Goal: Task Accomplishment & Management: Complete application form

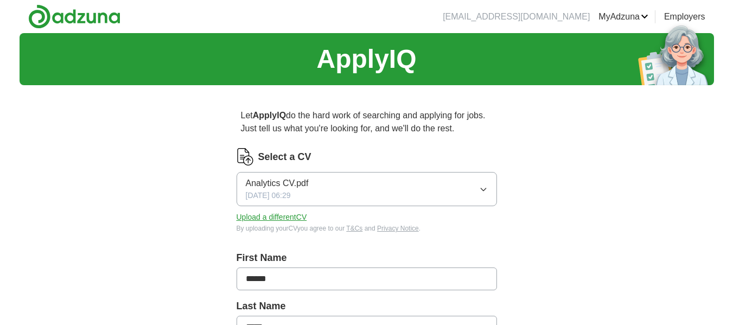
click at [483, 188] on icon "button" at bounding box center [483, 189] width 9 height 9
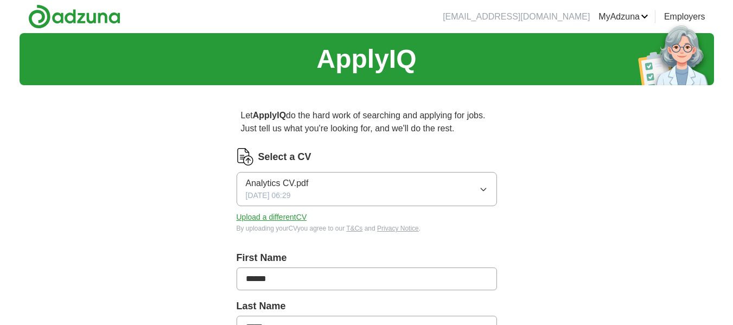
click at [279, 217] on button "Upload a different CV" at bounding box center [272, 217] width 71 height 11
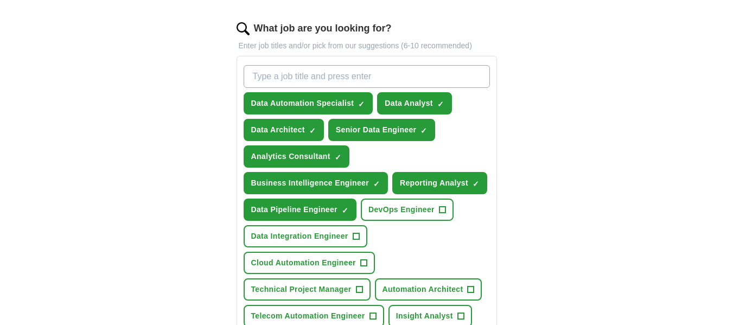
scroll to position [341, 0]
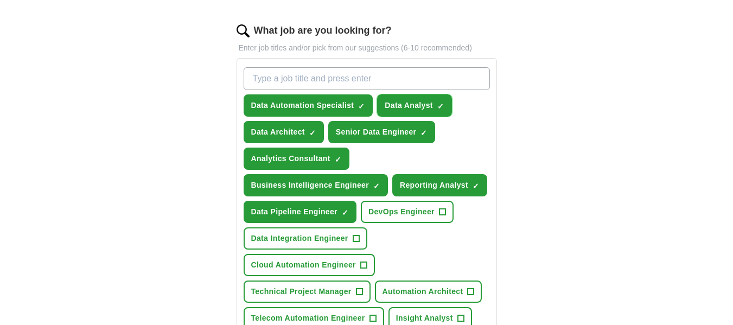
click at [435, 105] on button "Data Analyst ✓ ×" at bounding box center [414, 105] width 75 height 22
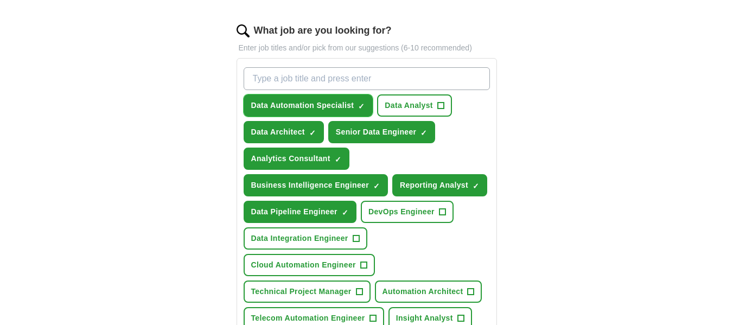
click at [0, 0] on span "×" at bounding box center [0, 0] width 0 height 0
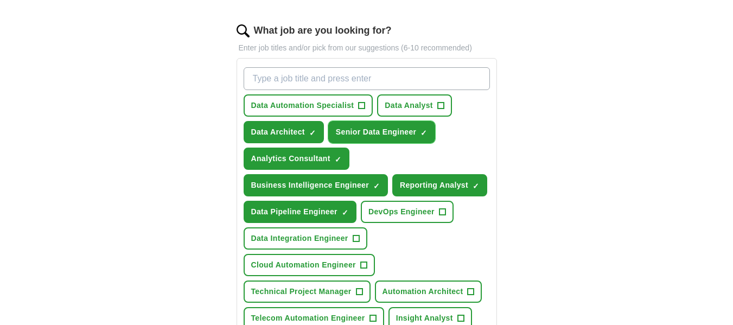
click at [420, 130] on button "Senior Data Engineer ✓ ×" at bounding box center [381, 132] width 107 height 22
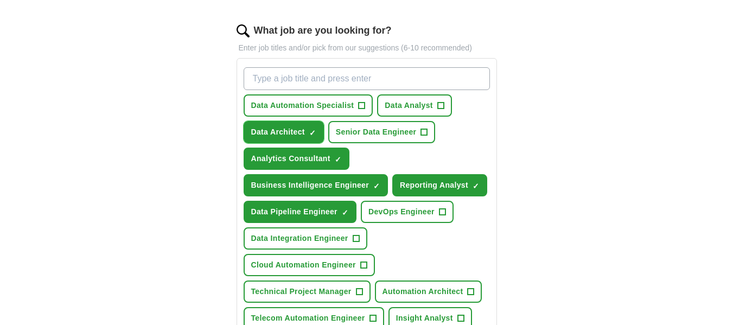
click at [0, 0] on span "×" at bounding box center [0, 0] width 0 height 0
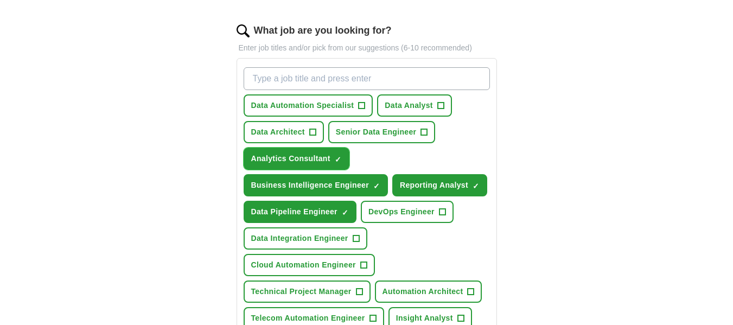
click at [334, 157] on button "Analytics Consultant ✓ ×" at bounding box center [297, 159] width 106 height 22
click at [367, 182] on span "Business Intelligence Engineer" at bounding box center [310, 185] width 118 height 11
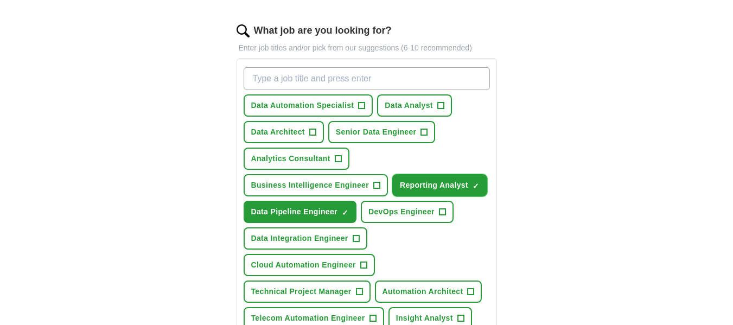
click at [0, 0] on span "×" at bounding box center [0, 0] width 0 height 0
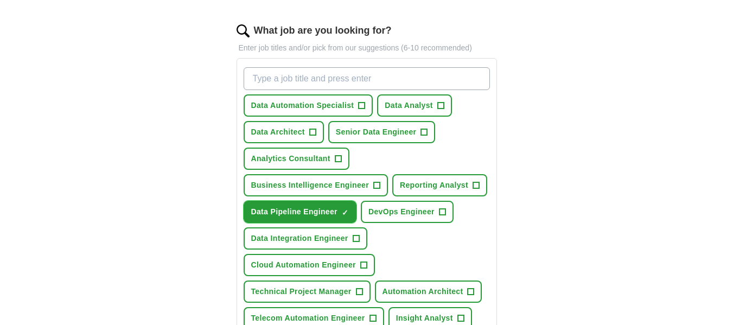
click at [0, 0] on span "×" at bounding box center [0, 0] width 0 height 0
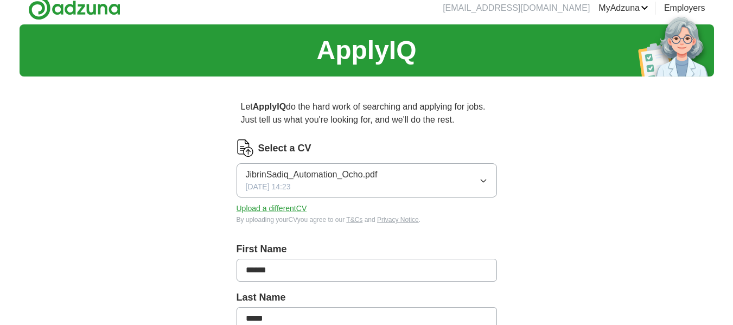
scroll to position [12, 0]
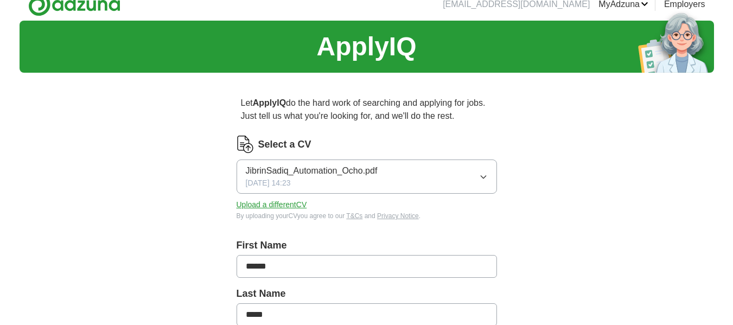
click at [0, 0] on link "CVs" at bounding box center [0, 0] width 0 height 0
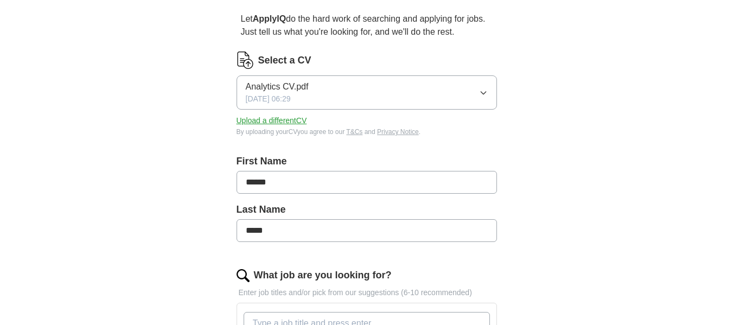
scroll to position [98, 0]
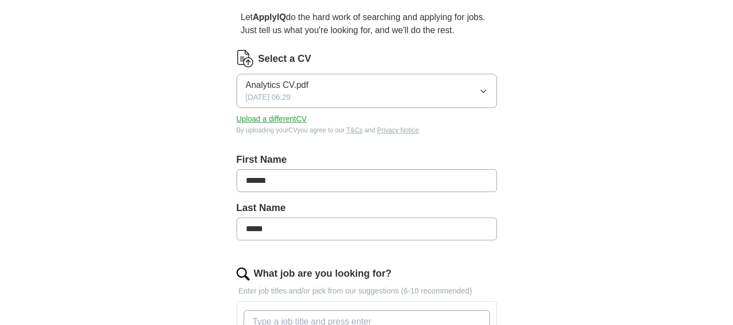
click at [487, 85] on button "Analytics CV.pdf [DATE] 06:29" at bounding box center [367, 91] width 260 height 34
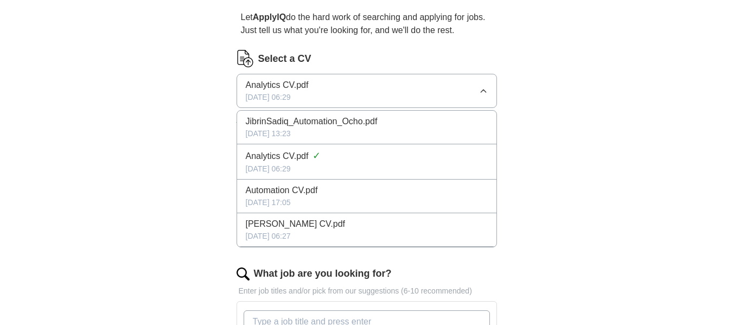
click at [380, 125] on div "JibrinSadiq_Automation_Ocho.pdf" at bounding box center [367, 121] width 242 height 13
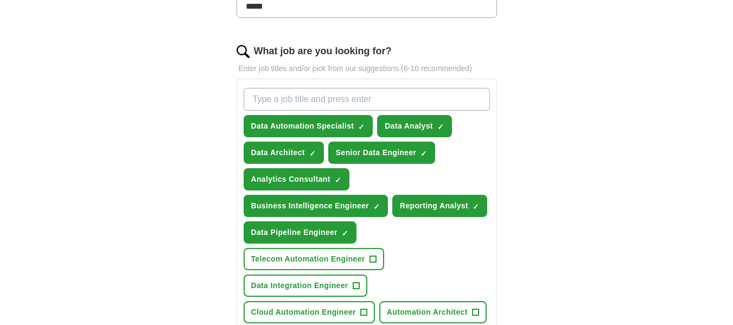
scroll to position [323, 0]
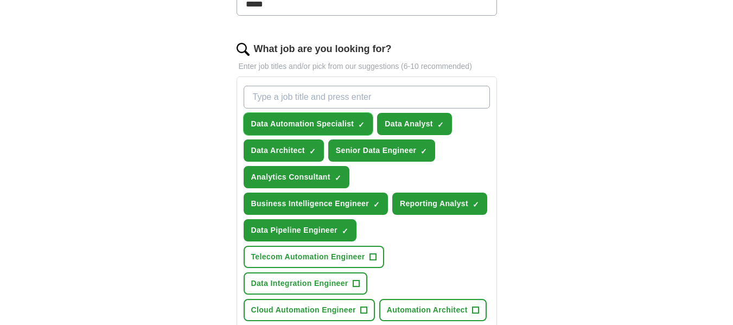
click at [0, 0] on span "×" at bounding box center [0, 0] width 0 height 0
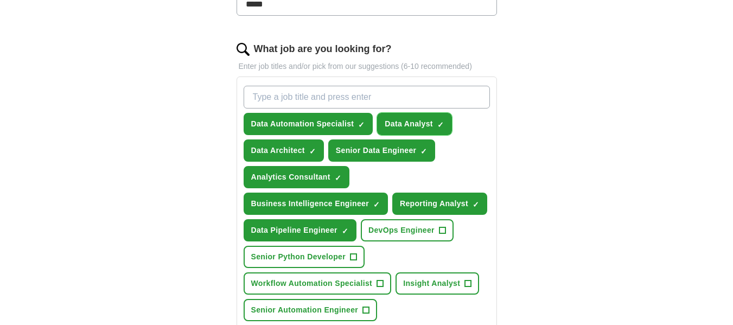
click at [0, 0] on span "×" at bounding box center [0, 0] width 0 height 0
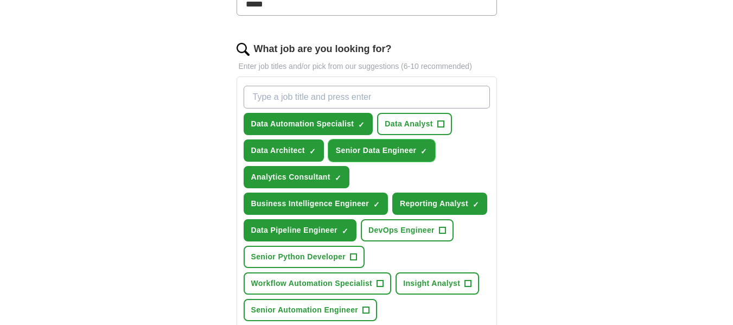
click at [418, 151] on button "Senior Data Engineer ✓ ×" at bounding box center [381, 150] width 107 height 22
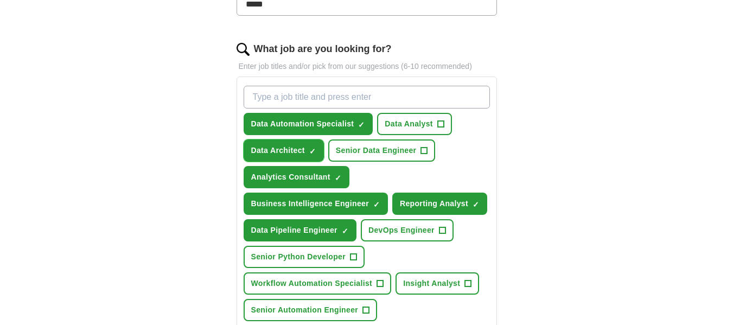
click at [0, 0] on span "×" at bounding box center [0, 0] width 0 height 0
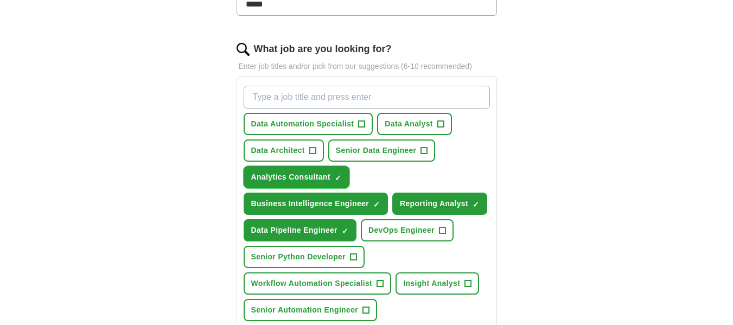
click at [334, 173] on button "Analytics Consultant ✓ ×" at bounding box center [297, 177] width 106 height 22
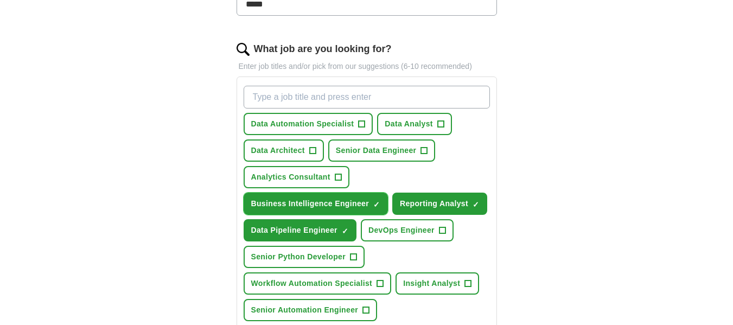
click at [372, 202] on button "Business Intelligence Engineer ✓ ×" at bounding box center [316, 204] width 144 height 22
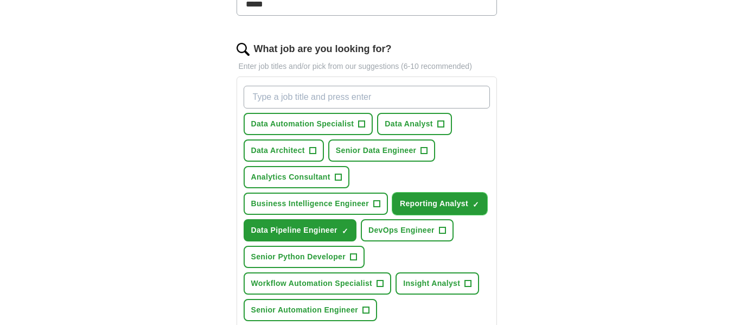
click at [0, 0] on span "×" at bounding box center [0, 0] width 0 height 0
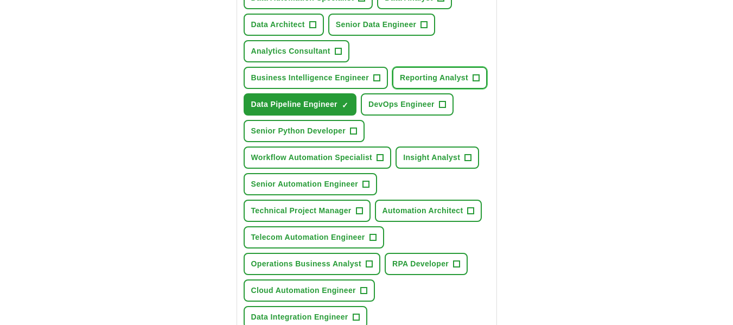
scroll to position [453, 0]
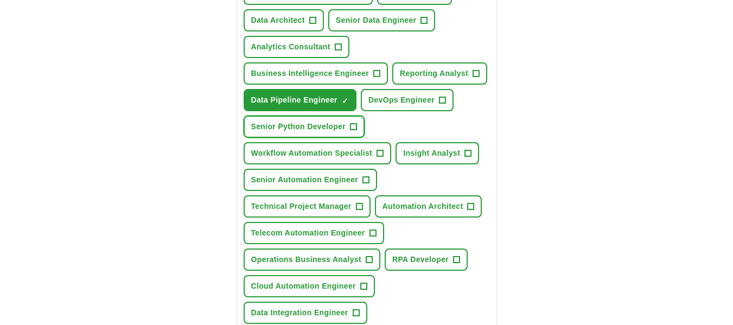
click at [350, 125] on span "+" at bounding box center [353, 127] width 7 height 9
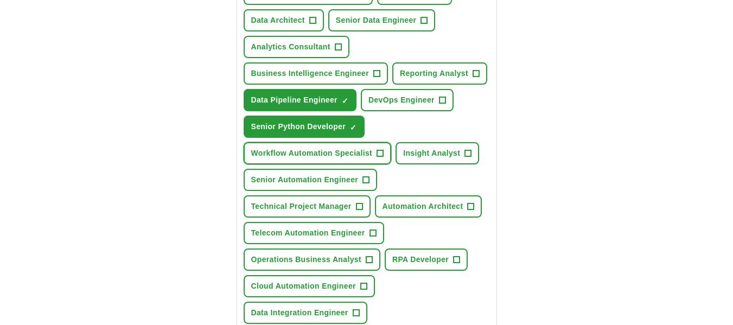
click at [380, 157] on span "+" at bounding box center [380, 153] width 7 height 9
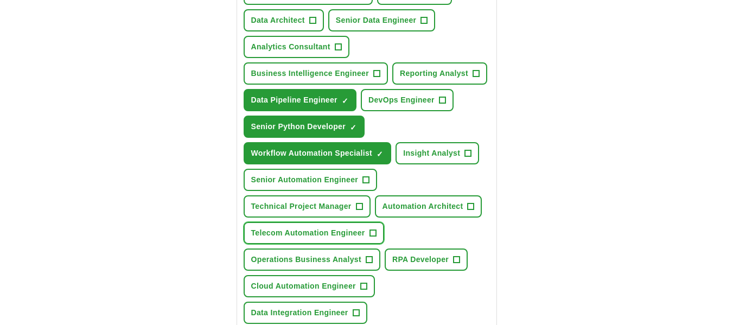
click at [373, 231] on span "+" at bounding box center [372, 233] width 7 height 9
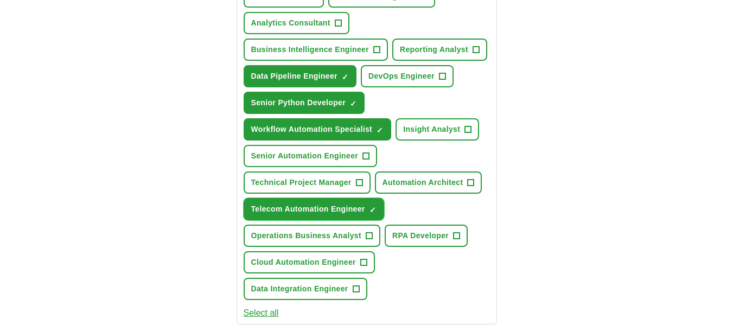
scroll to position [483, 0]
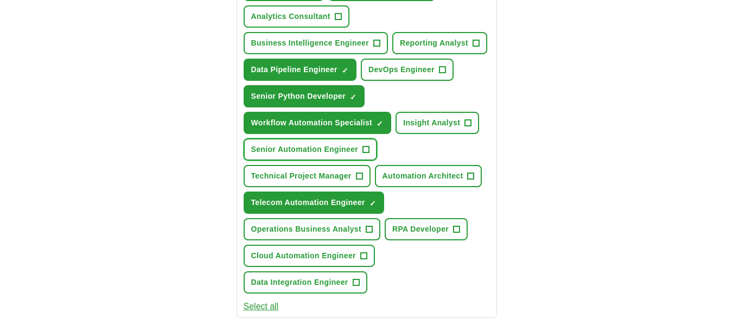
click at [366, 149] on span "+" at bounding box center [366, 149] width 7 height 9
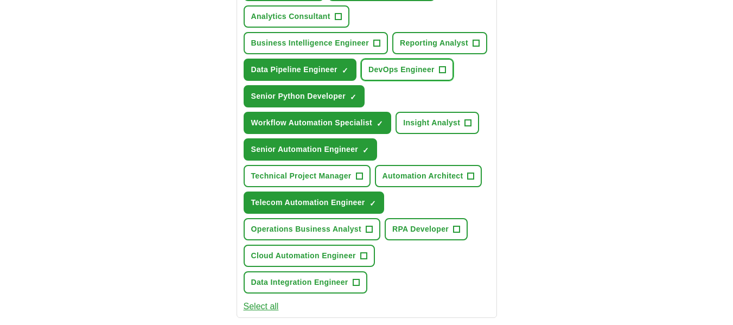
click at [443, 67] on span "+" at bounding box center [442, 70] width 7 height 9
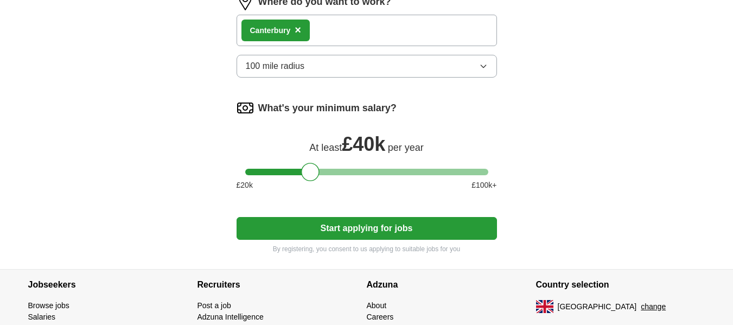
scroll to position [834, 0]
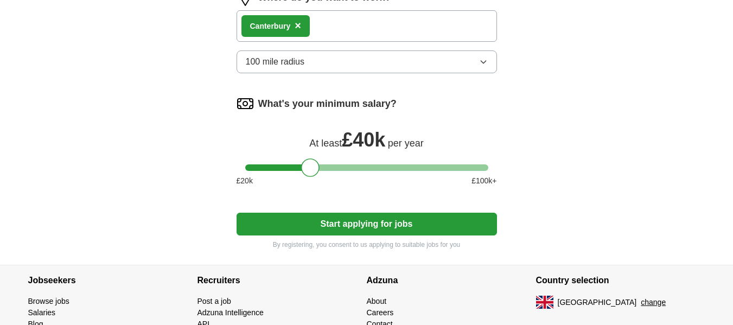
click at [414, 224] on button "Start applying for jobs" at bounding box center [367, 224] width 260 height 23
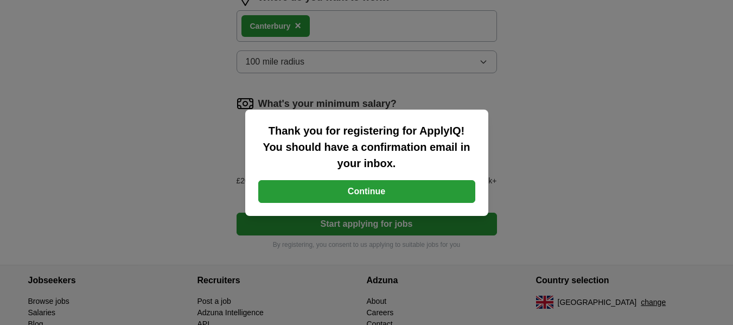
click at [385, 188] on button "Continue" at bounding box center [366, 191] width 217 height 23
